Goal: Complete application form

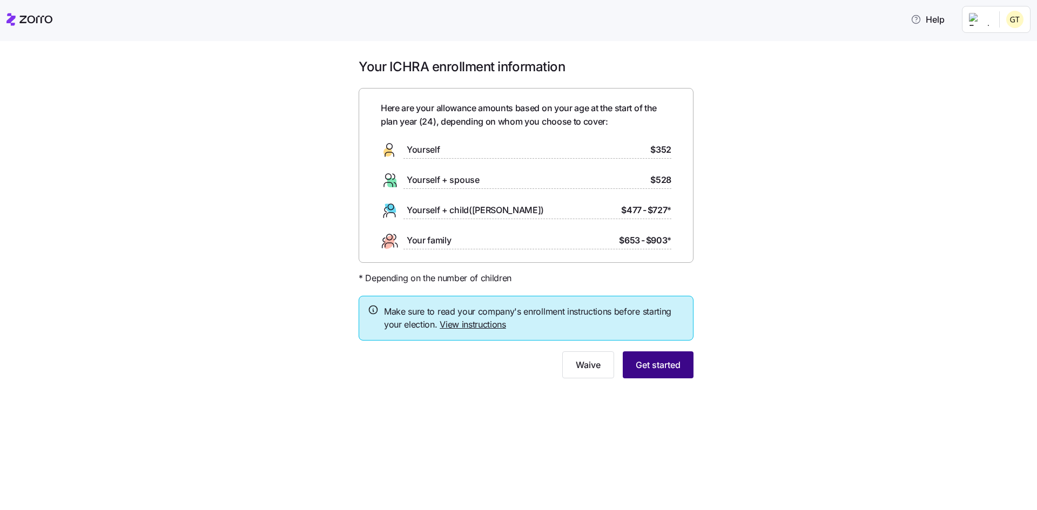
click at [658, 363] on span "Get started" at bounding box center [657, 364] width 45 height 13
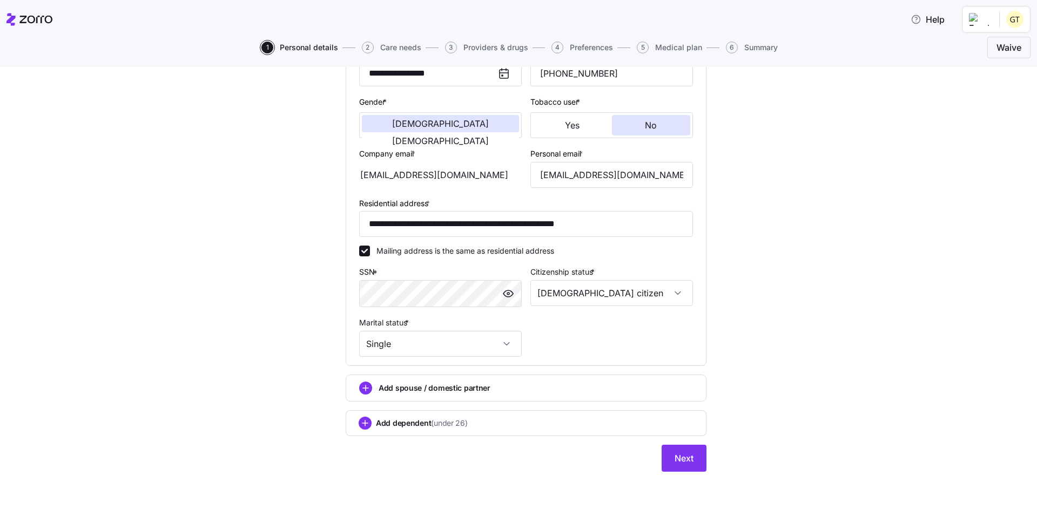
scroll to position [185, 0]
click at [681, 458] on span "Next" at bounding box center [683, 457] width 19 height 13
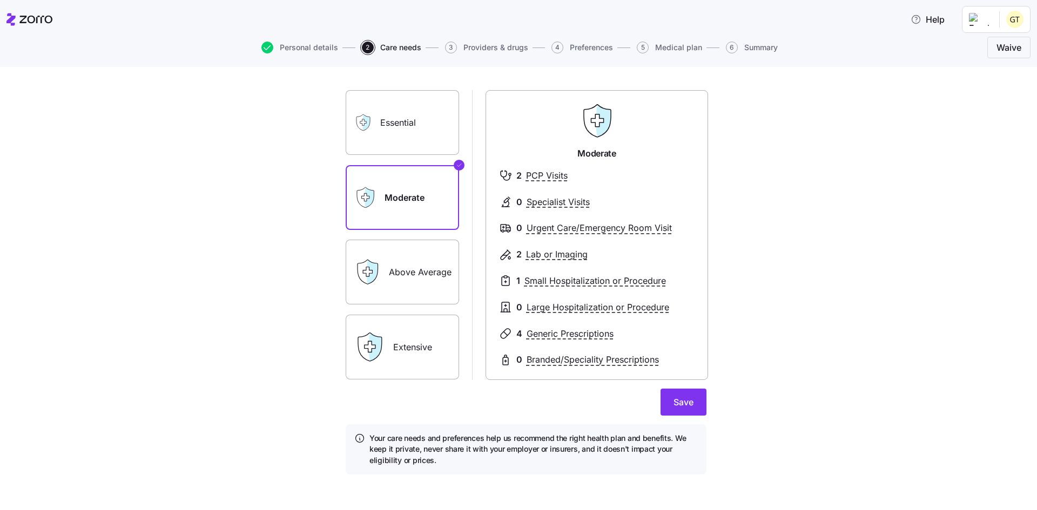
scroll to position [56, 0]
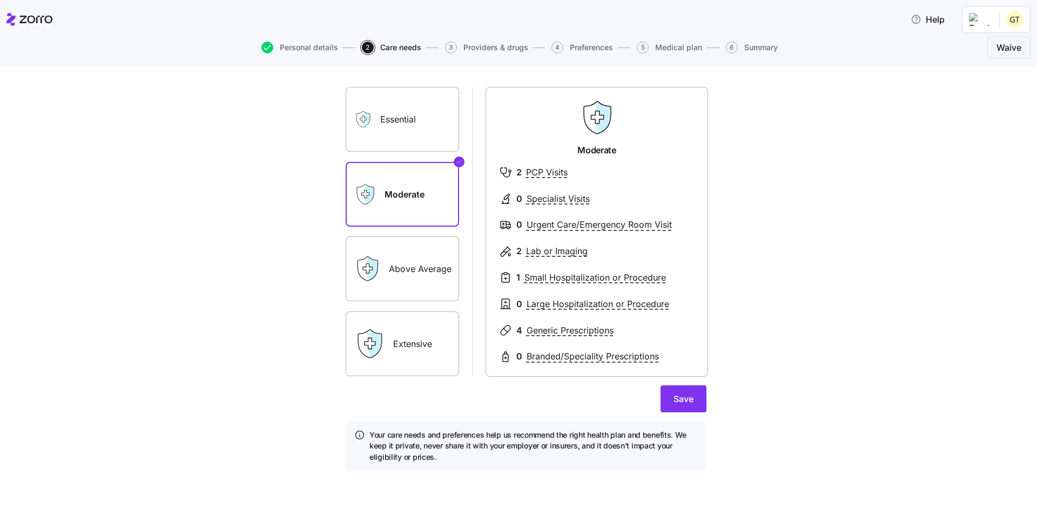
click at [397, 277] on label "Above Average" at bounding box center [402, 268] width 113 height 65
click at [0, 0] on input "Above Average" at bounding box center [0, 0] width 0 height 0
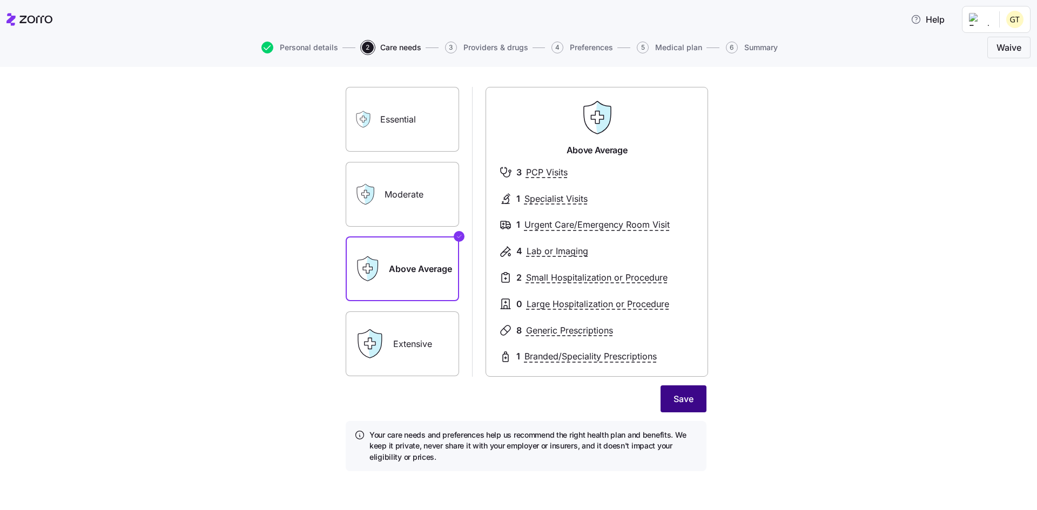
click at [674, 394] on span "Save" at bounding box center [683, 399] width 20 height 13
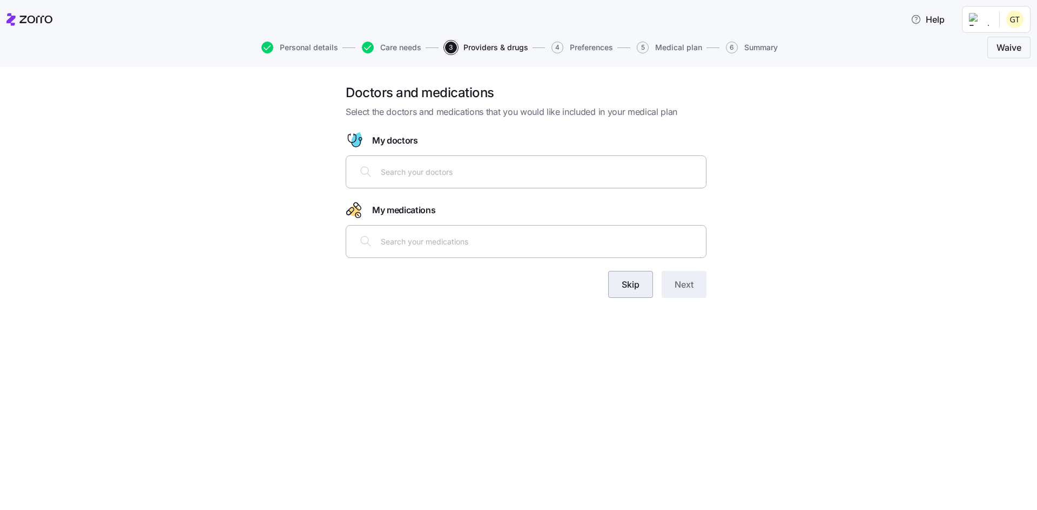
click at [631, 281] on span "Skip" at bounding box center [630, 284] width 18 height 13
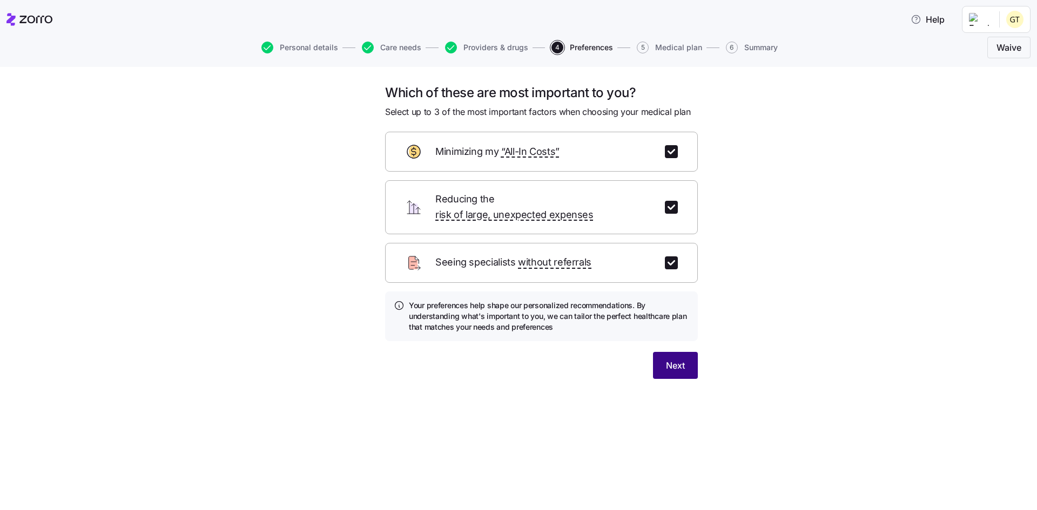
click at [685, 352] on button "Next" at bounding box center [675, 365] width 45 height 27
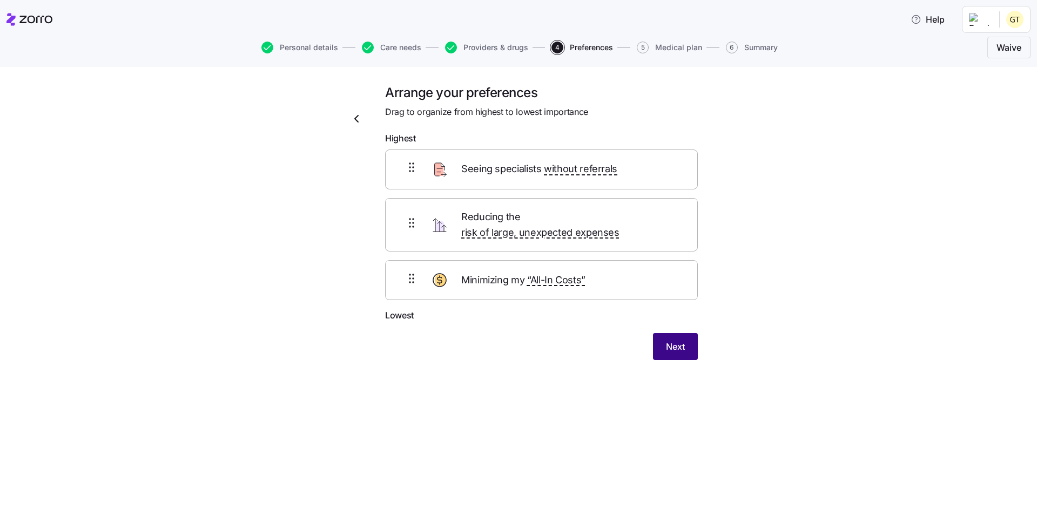
click at [666, 340] on span "Next" at bounding box center [675, 346] width 19 height 13
